Goal: Navigation & Orientation: Find specific page/section

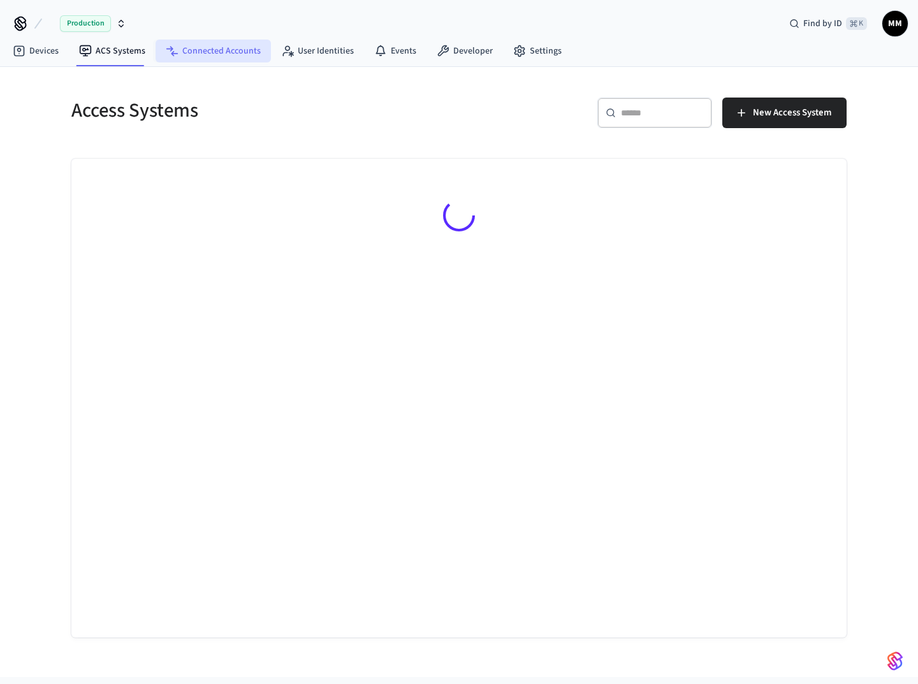
click at [207, 52] on link "Connected Accounts" at bounding box center [213, 51] width 115 height 23
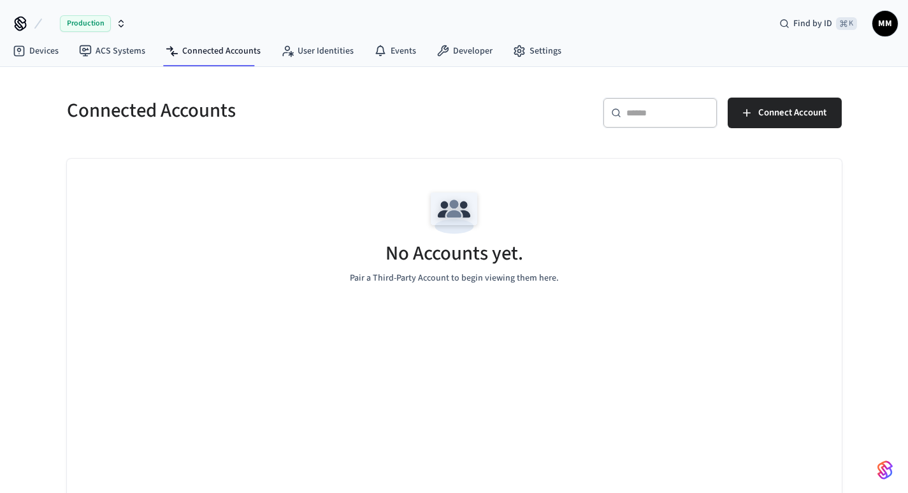
click at [606, 279] on div "No Accounts yet. Pair a Third-Party Account to begin viewing them here." at bounding box center [454, 235] width 775 height 152
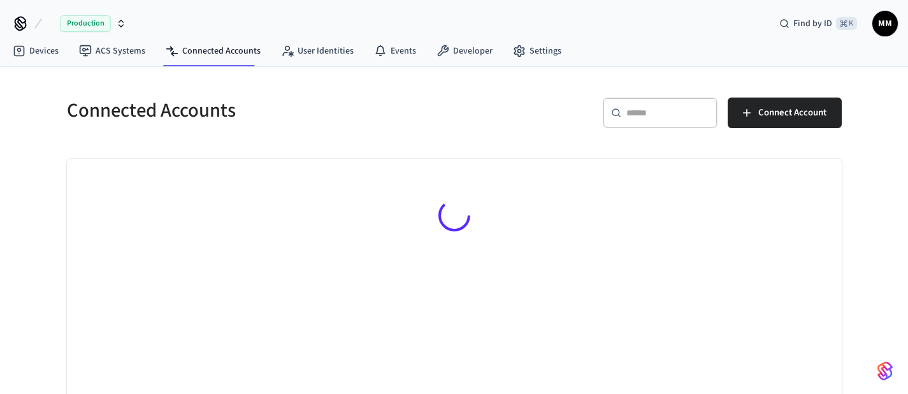
click at [391, 279] on div at bounding box center [454, 297] width 775 height 276
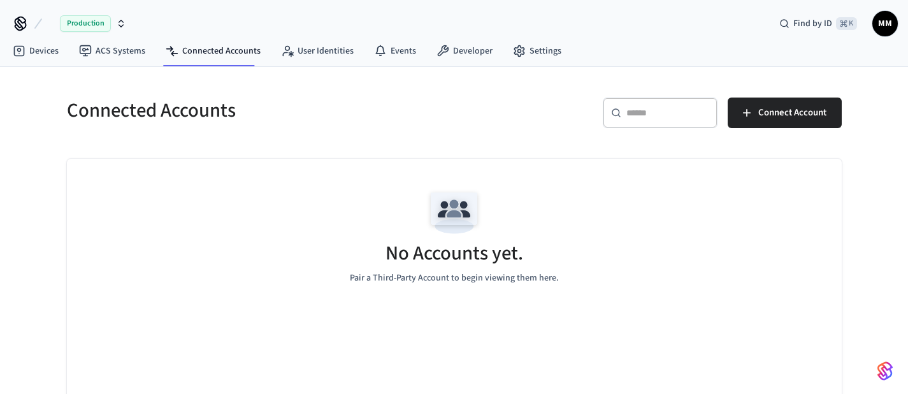
click at [884, 22] on span "MM" at bounding box center [885, 23] width 23 height 23
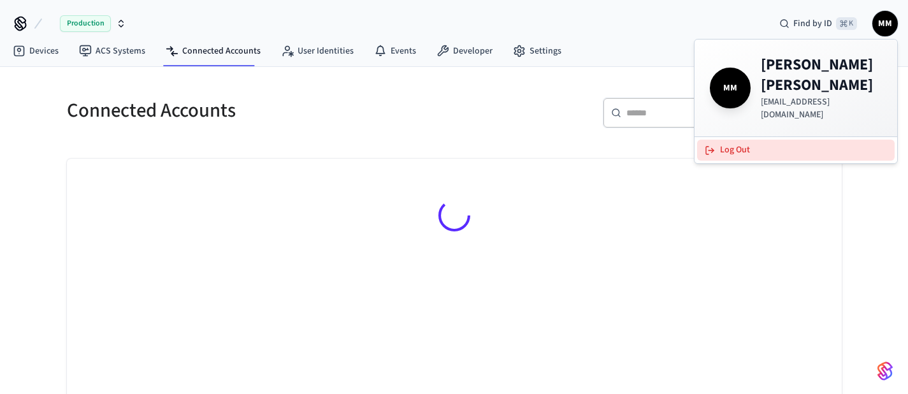
click at [751, 140] on button "Log Out" at bounding box center [796, 150] width 198 height 21
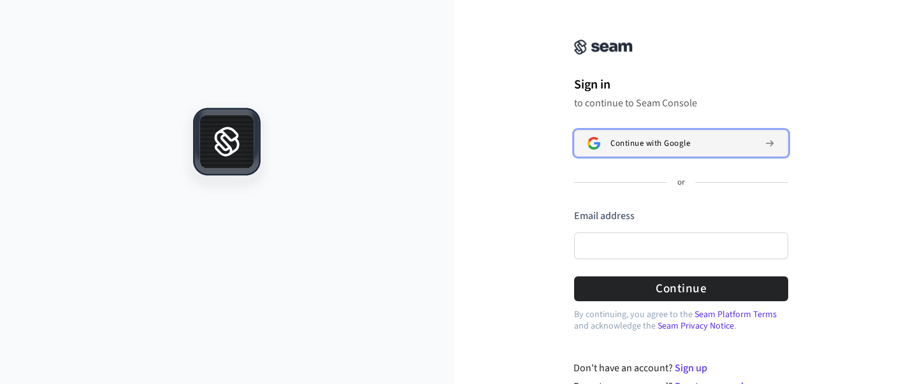
click at [611, 145] on button "Continue with Google" at bounding box center [681, 143] width 214 height 27
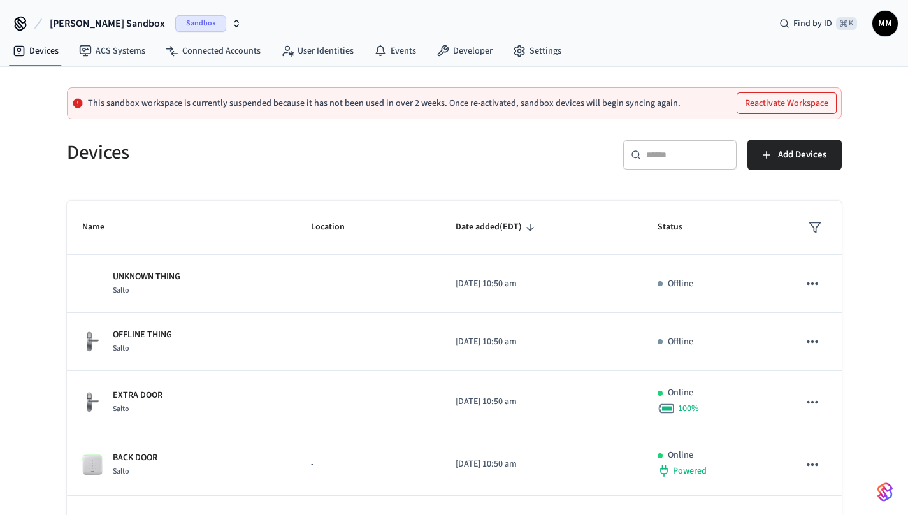
click at [175, 20] on span "Sandbox" at bounding box center [200, 23] width 51 height 17
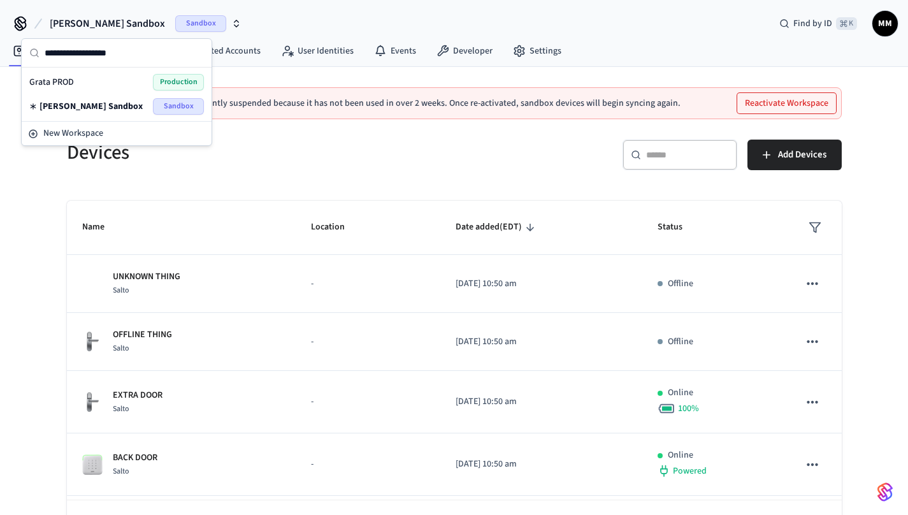
click at [109, 77] on div "Grata PROD Production" at bounding box center [116, 82] width 175 height 17
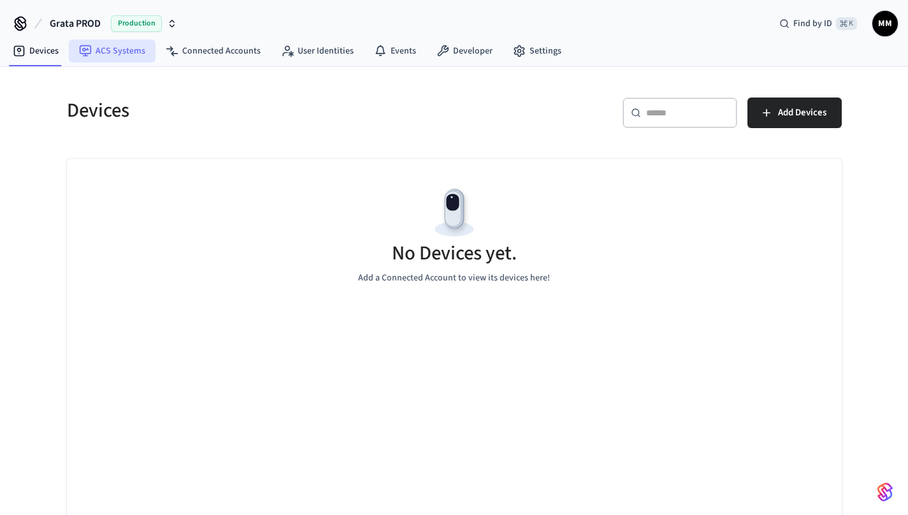
click at [109, 50] on link "ACS Systems" at bounding box center [112, 51] width 87 height 23
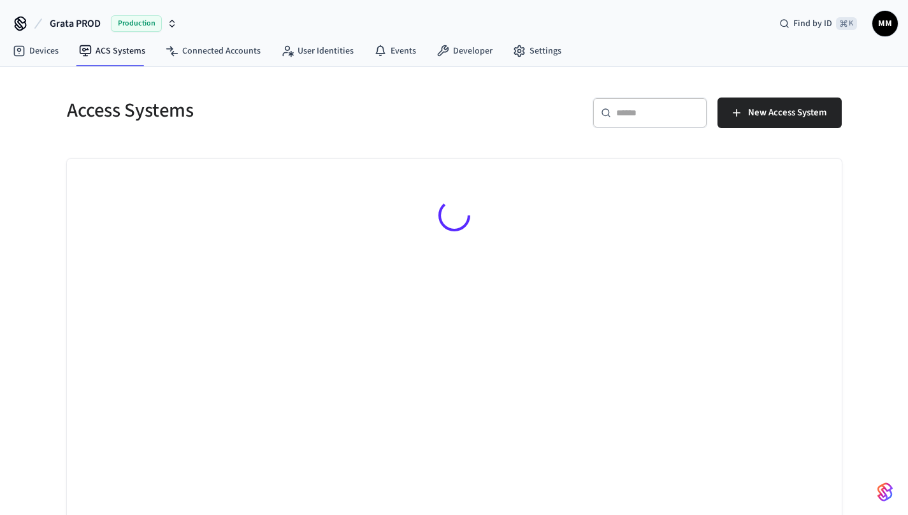
click at [89, 16] on span "Grata PROD" at bounding box center [75, 23] width 51 height 15
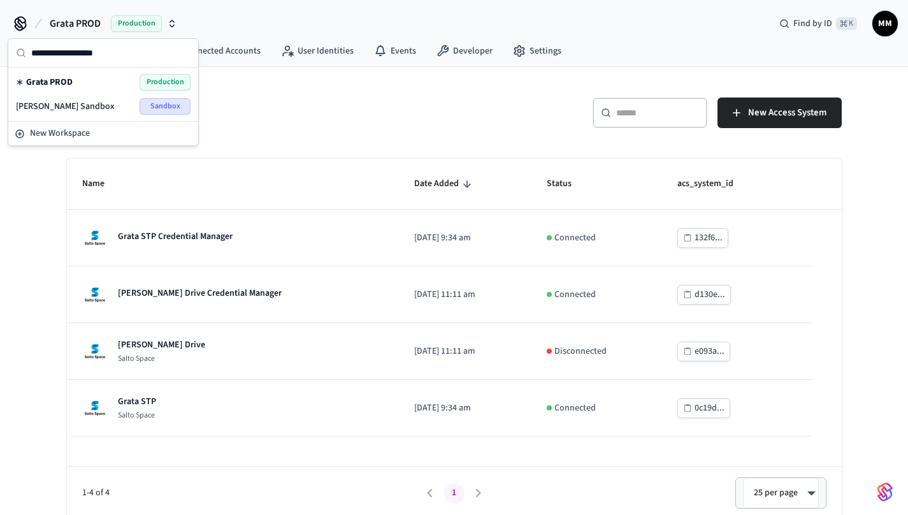
click at [355, 86] on div "Access Systems" at bounding box center [249, 110] width 395 height 56
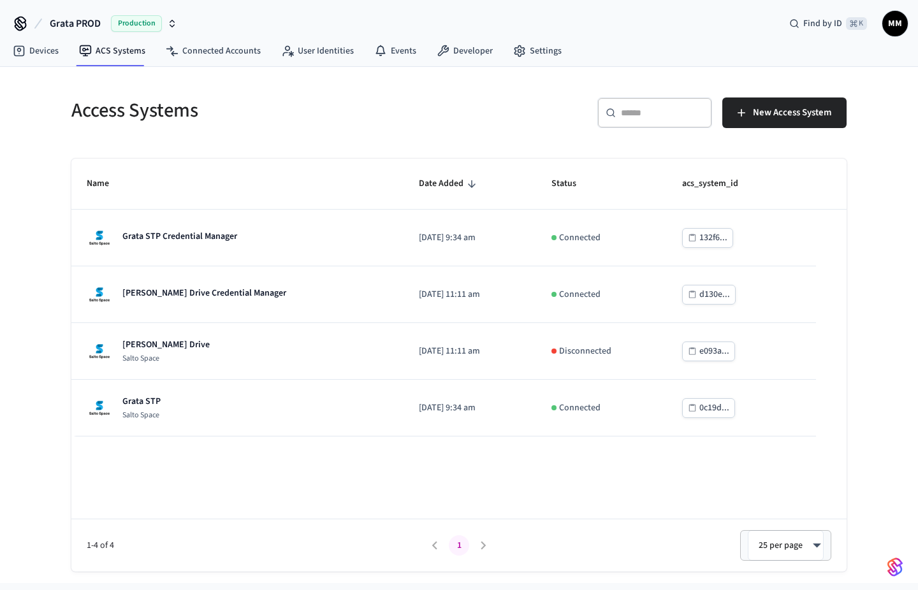
click at [905, 514] on button "button" at bounding box center [894, 567] width 25 height 25
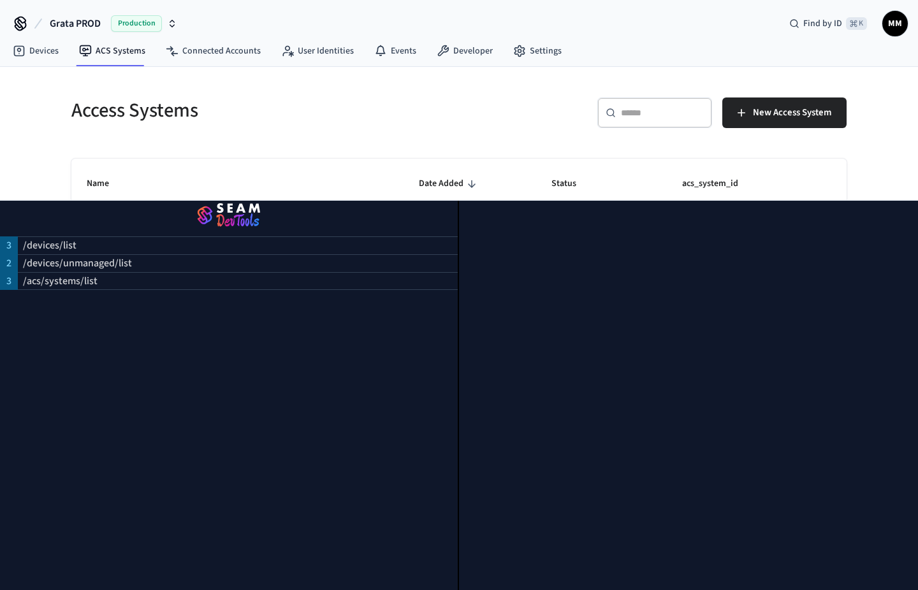
click at [251, 223] on img "button" at bounding box center [228, 216] width 427 height 36
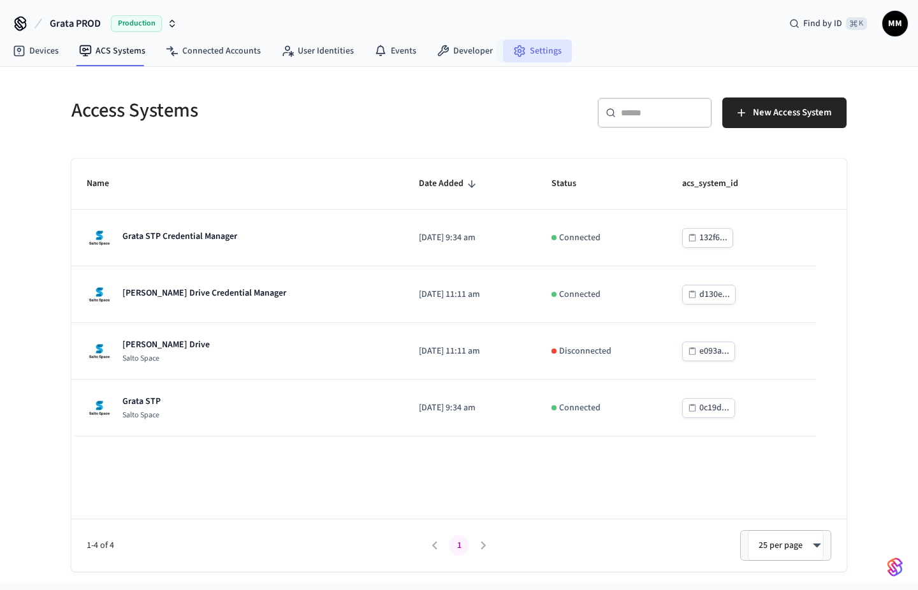
click at [551, 55] on link "Settings" at bounding box center [537, 51] width 69 height 23
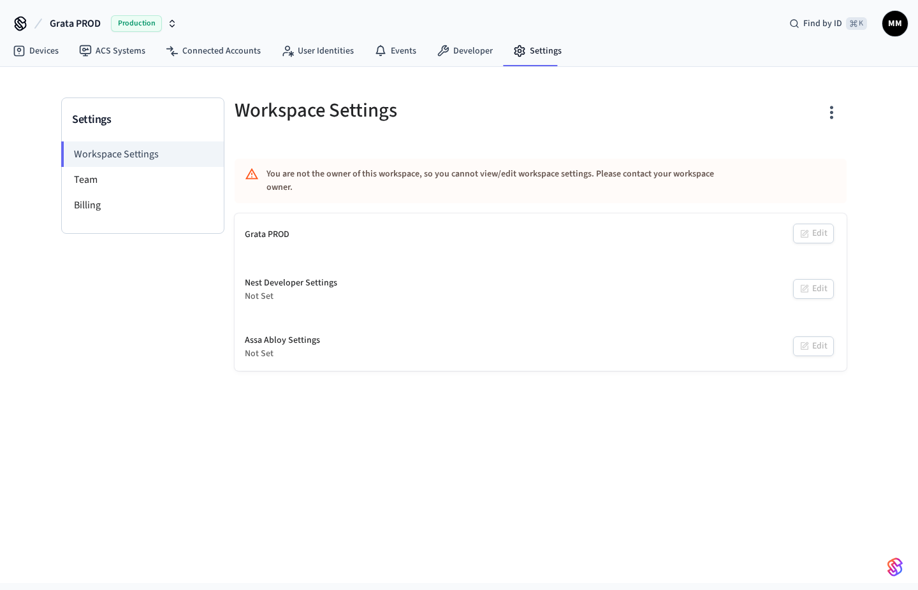
click at [312, 224] on div "Grata PROD Edit" at bounding box center [541, 235] width 612 height 43
click at [138, 184] on li "Team" at bounding box center [143, 179] width 162 height 25
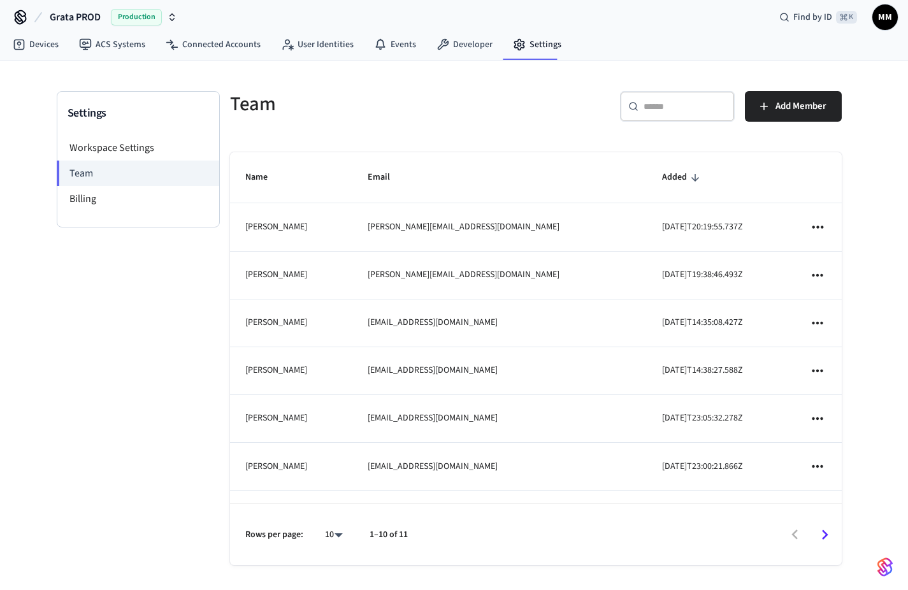
scroll to position [7, 0]
click at [653, 113] on div "​ ​" at bounding box center [677, 106] width 115 height 31
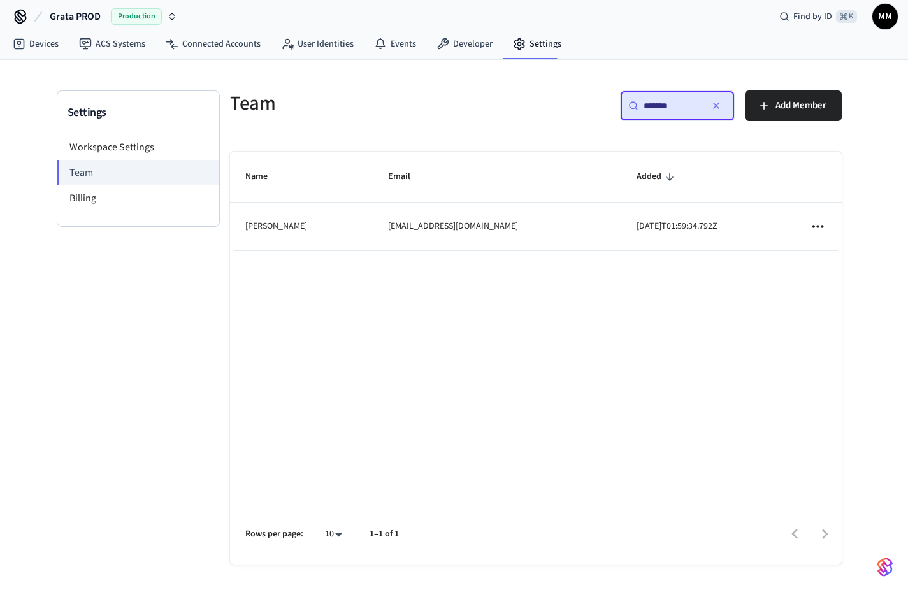
type input "*******"
click at [829, 228] on td "sticky table" at bounding box center [817, 227] width 47 height 48
click at [822, 226] on icon "sticky table" at bounding box center [818, 226] width 11 height 3
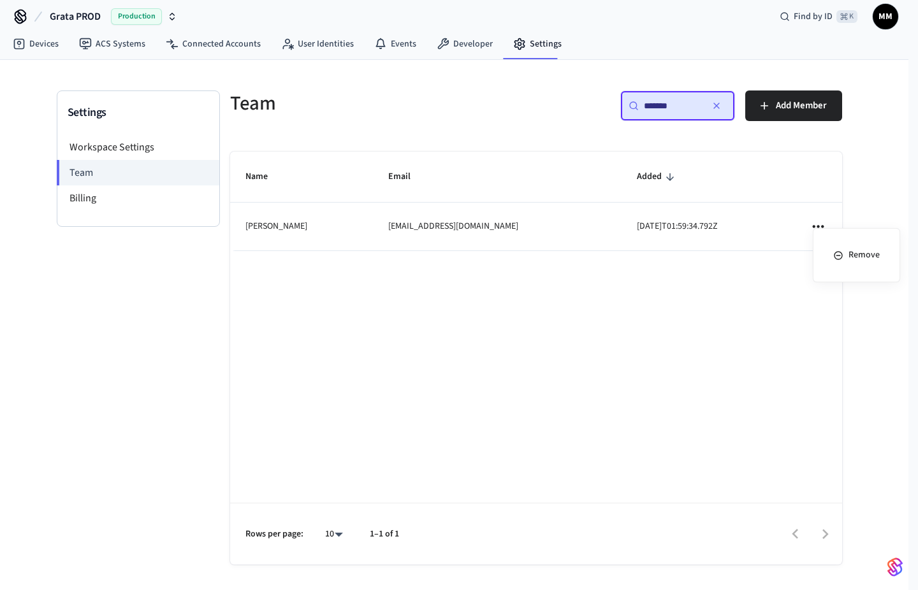
click at [739, 305] on div at bounding box center [459, 295] width 918 height 590
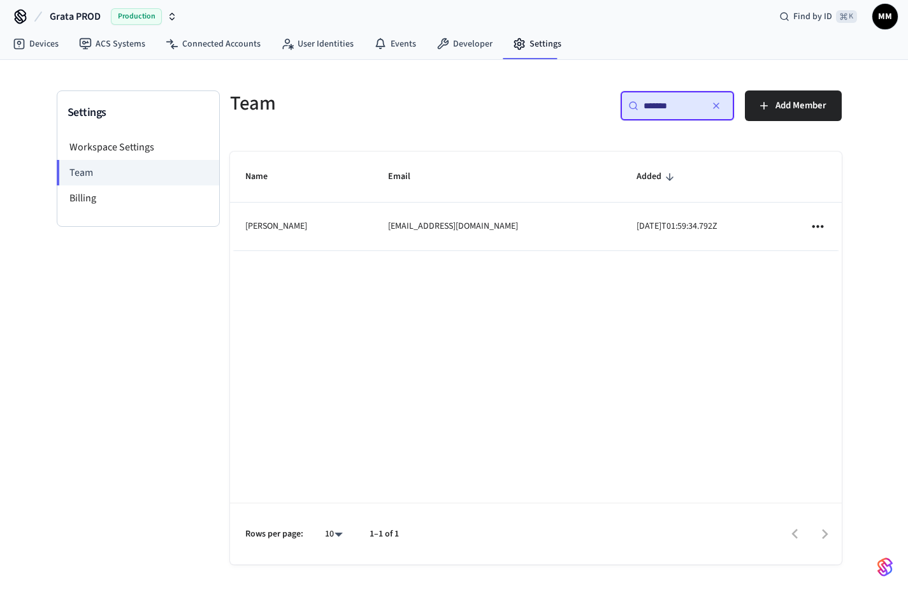
click at [313, 242] on td "Harley Lovitos" at bounding box center [301, 227] width 143 height 48
click at [121, 34] on link "ACS Systems" at bounding box center [112, 44] width 87 height 23
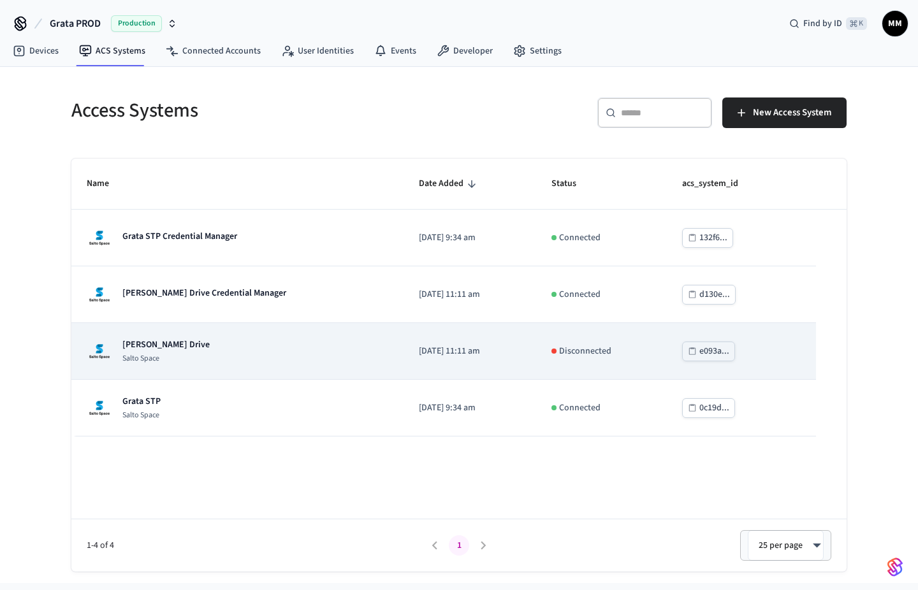
click at [200, 351] on div "Grata Gordon Drive Salto Space" at bounding box center [238, 351] width 302 height 25
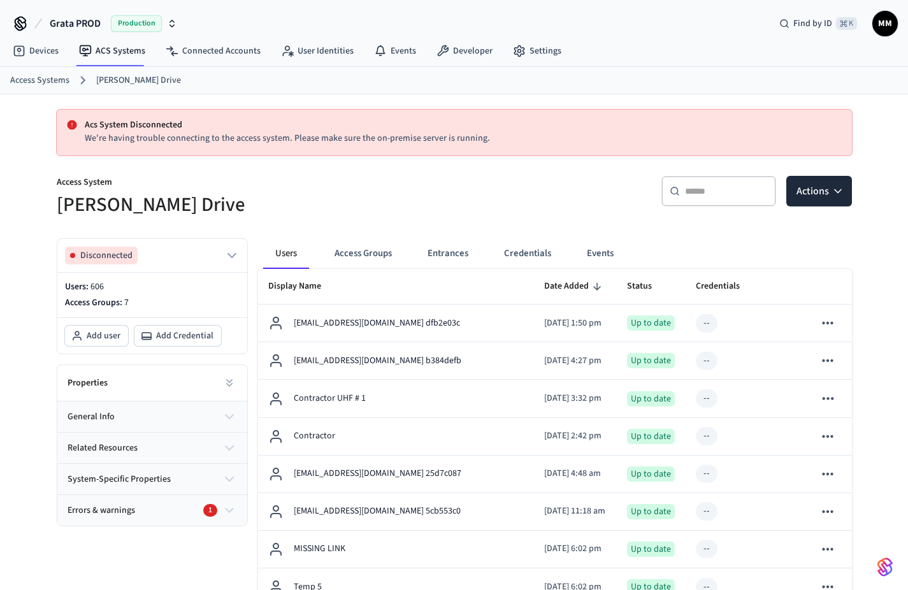
click at [201, 513] on div "Errors & warnings 1" at bounding box center [146, 510] width 156 height 13
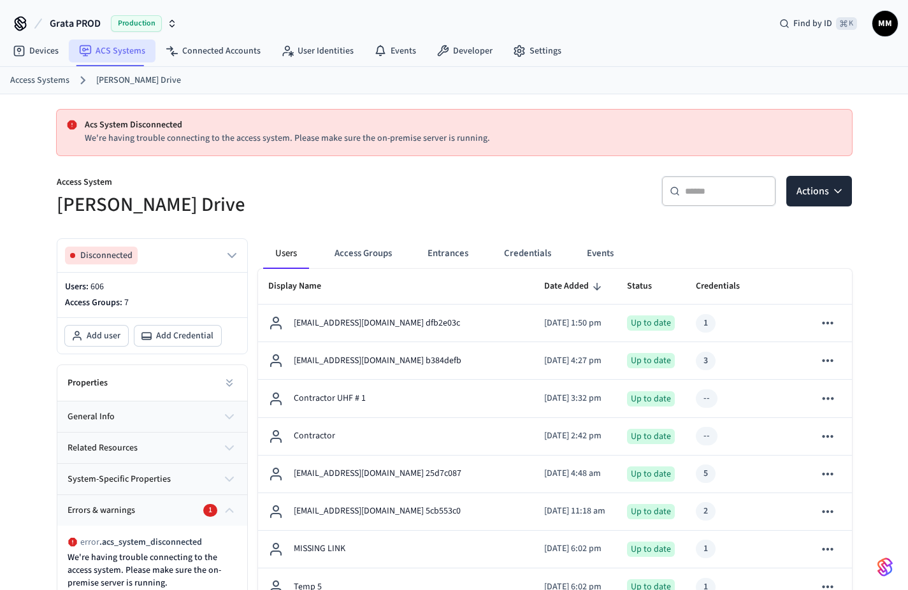
click at [94, 51] on link "ACS Systems" at bounding box center [112, 51] width 87 height 23
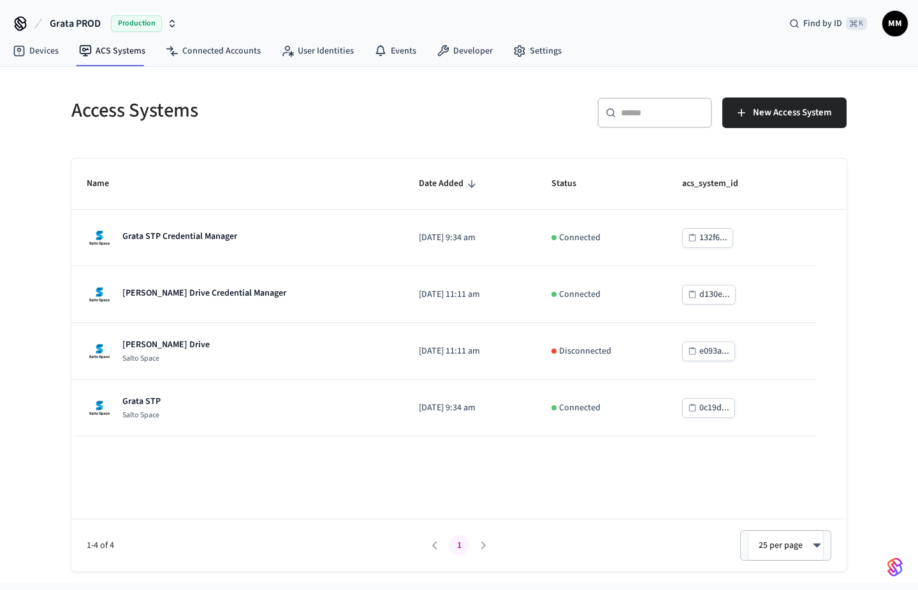
click at [98, 18] on span "Grata PROD" at bounding box center [75, 23] width 51 height 15
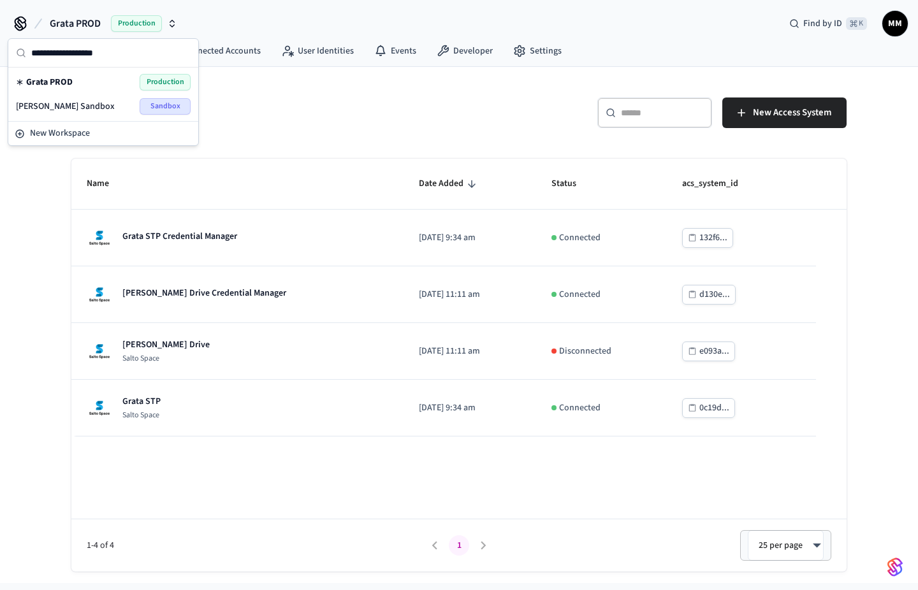
click at [98, 18] on span "Grata PROD" at bounding box center [75, 23] width 51 height 15
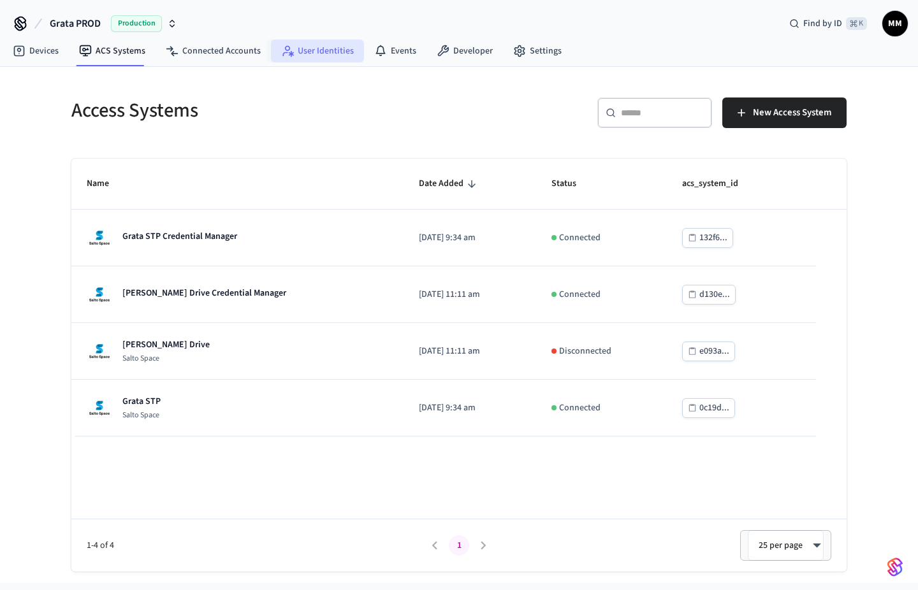
click at [330, 52] on link "User Identities" at bounding box center [317, 51] width 93 height 23
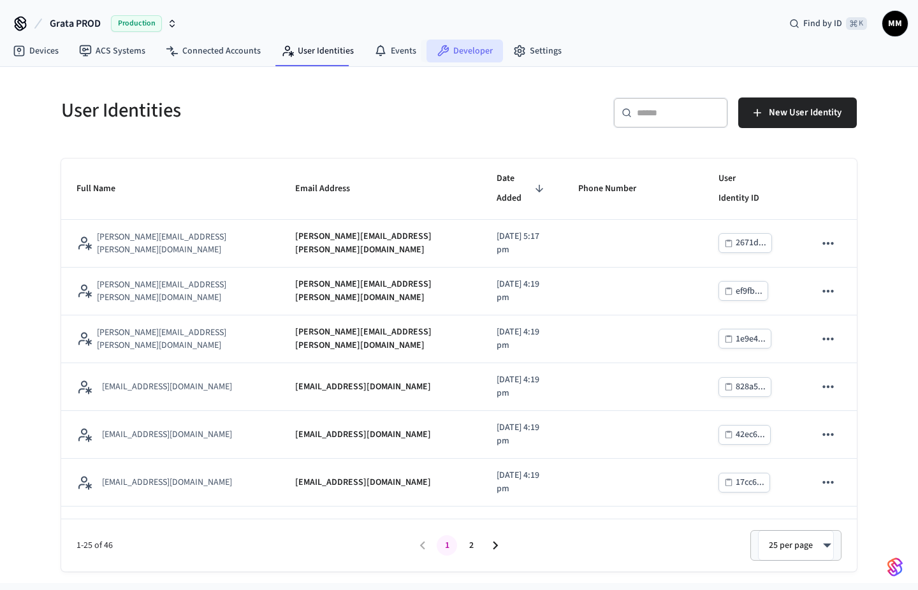
click at [442, 48] on icon at bounding box center [443, 50] width 11 height 11
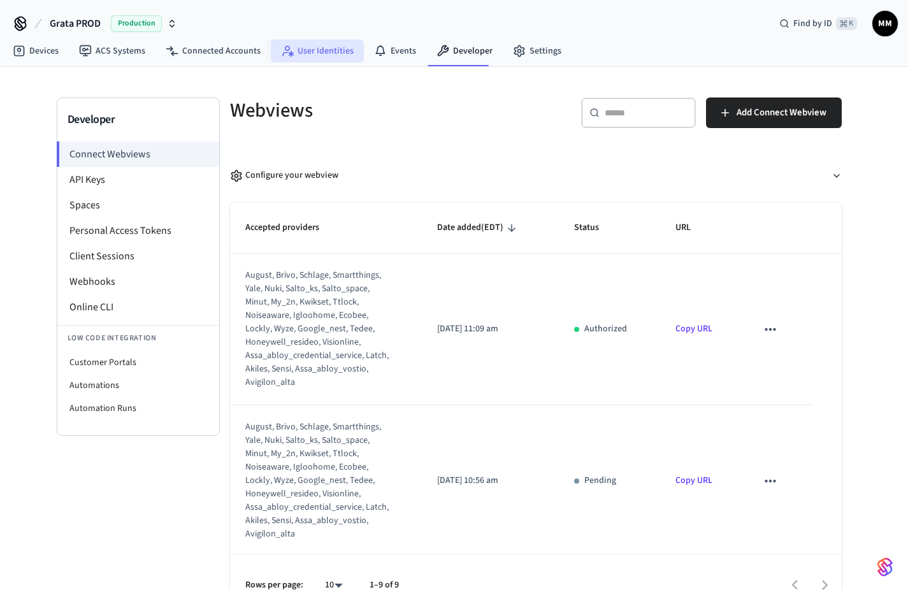
click at [281, 45] on icon at bounding box center [287, 51] width 13 height 13
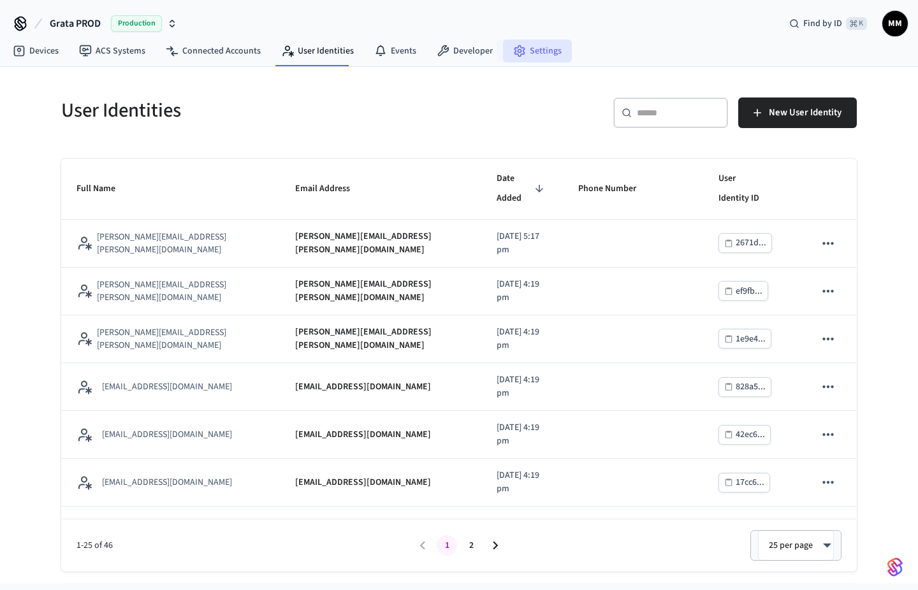
click at [513, 52] on icon at bounding box center [519, 51] width 13 height 13
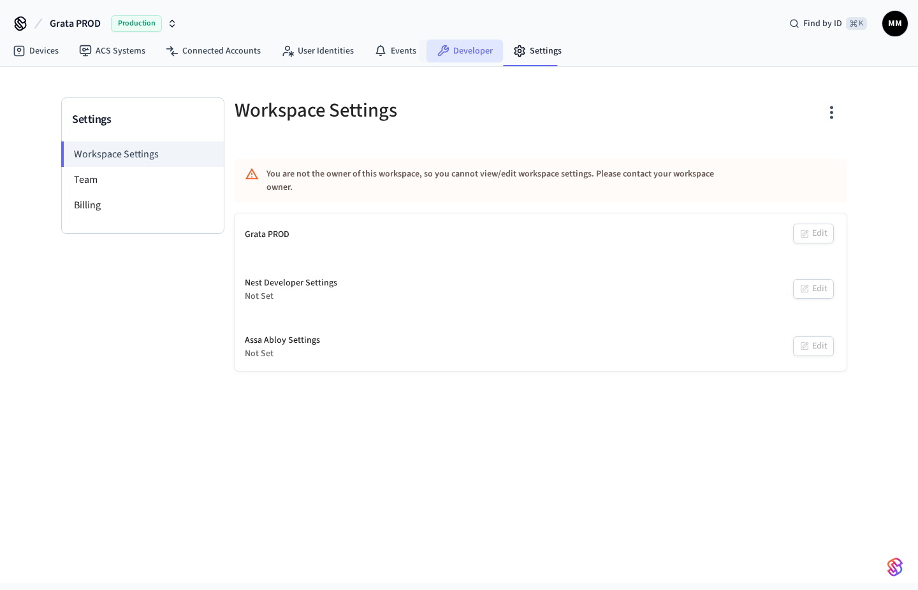
click at [448, 42] on link "Developer" at bounding box center [464, 51] width 76 height 23
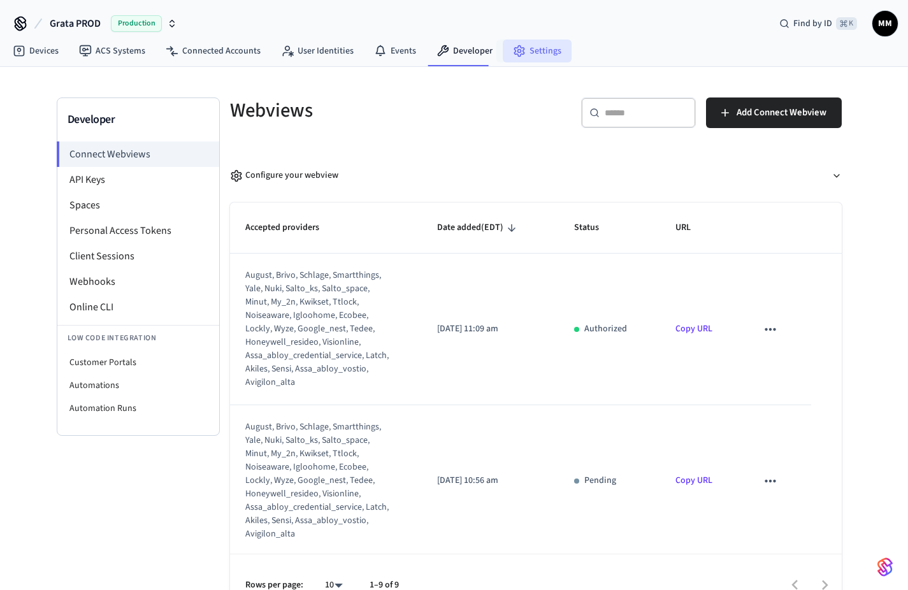
click at [503, 43] on link "Settings" at bounding box center [537, 51] width 69 height 23
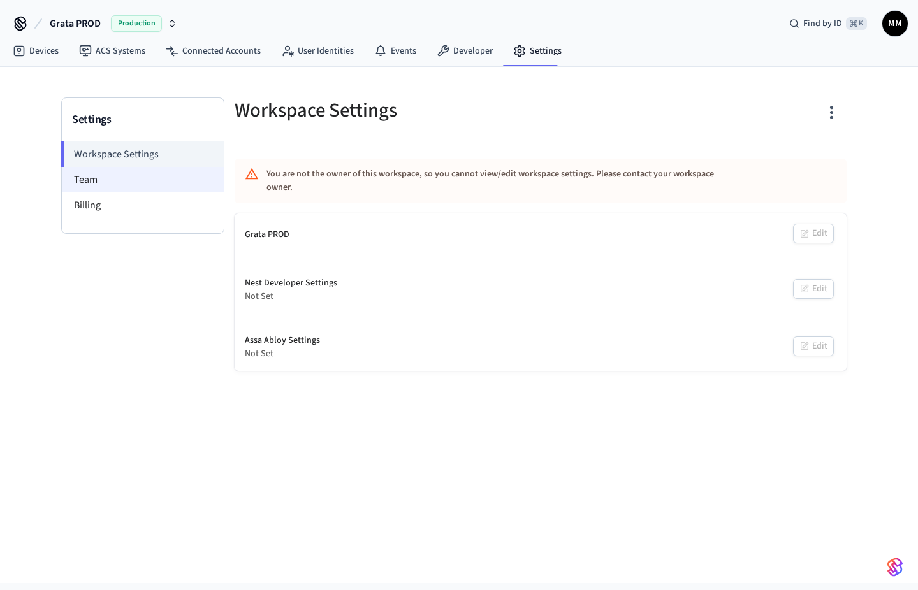
click at [140, 187] on li "Team" at bounding box center [143, 179] width 162 height 25
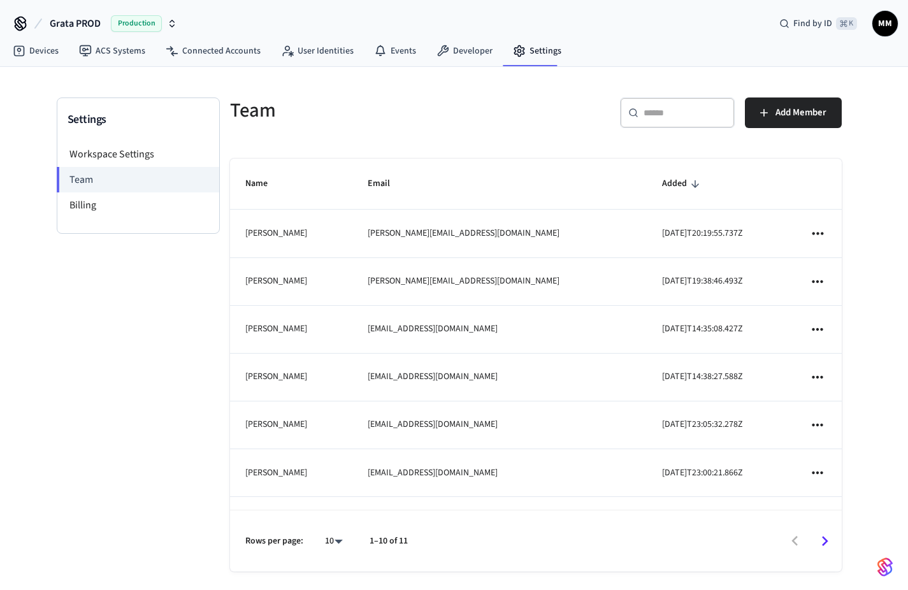
click at [813, 330] on icon "sticky table" at bounding box center [818, 329] width 11 height 3
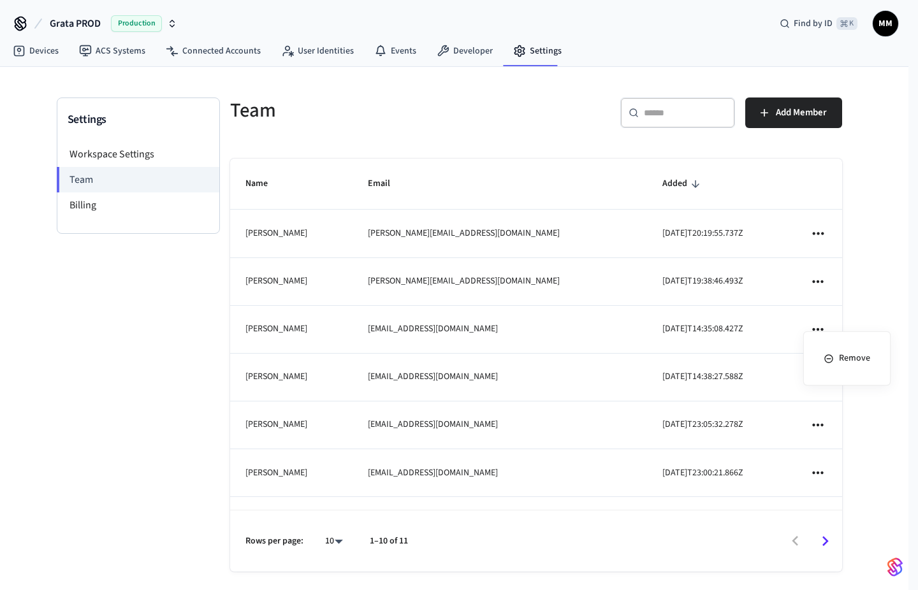
click at [877, 263] on div at bounding box center [459, 295] width 918 height 590
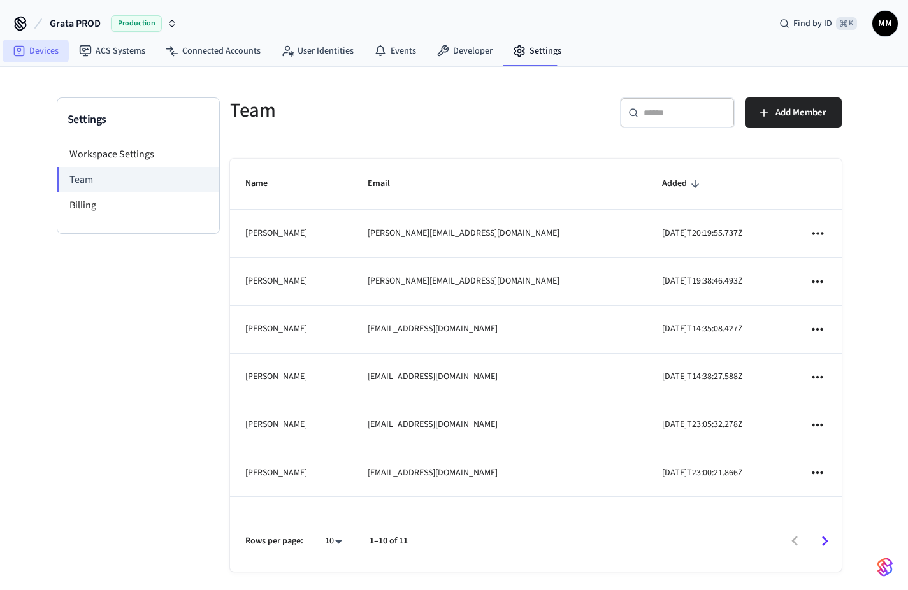
click at [64, 42] on link "Devices" at bounding box center [36, 51] width 66 height 23
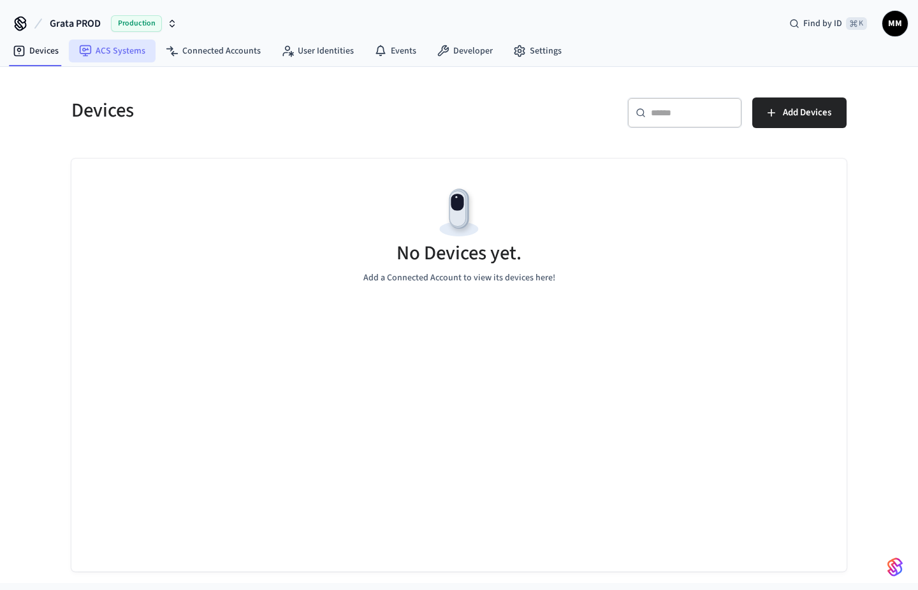
click at [102, 48] on link "ACS Systems" at bounding box center [112, 51] width 87 height 23
